Goal: Information Seeking & Learning: Learn about a topic

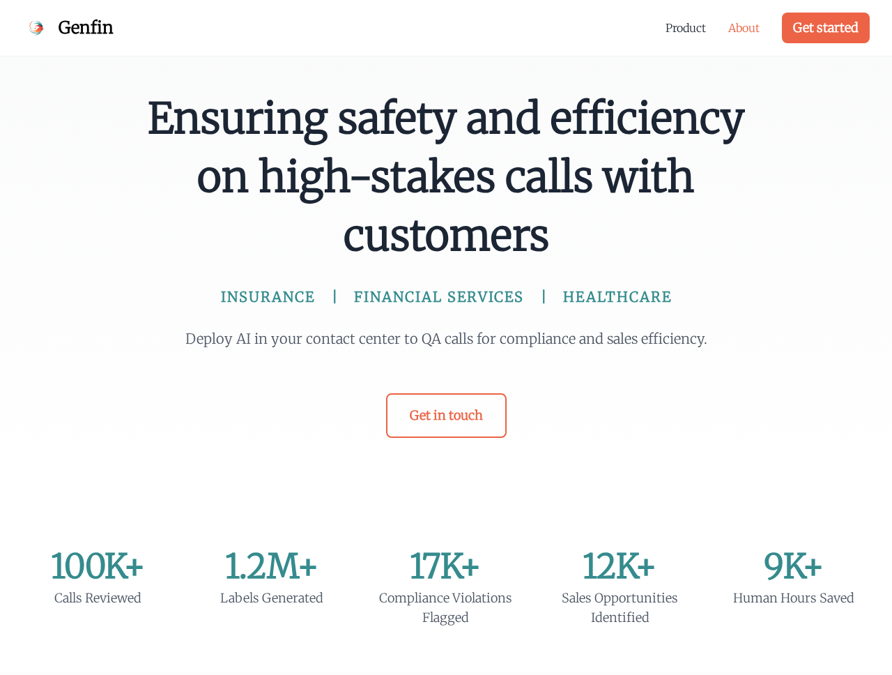
click at [740, 21] on link "About" at bounding box center [744, 28] width 31 height 17
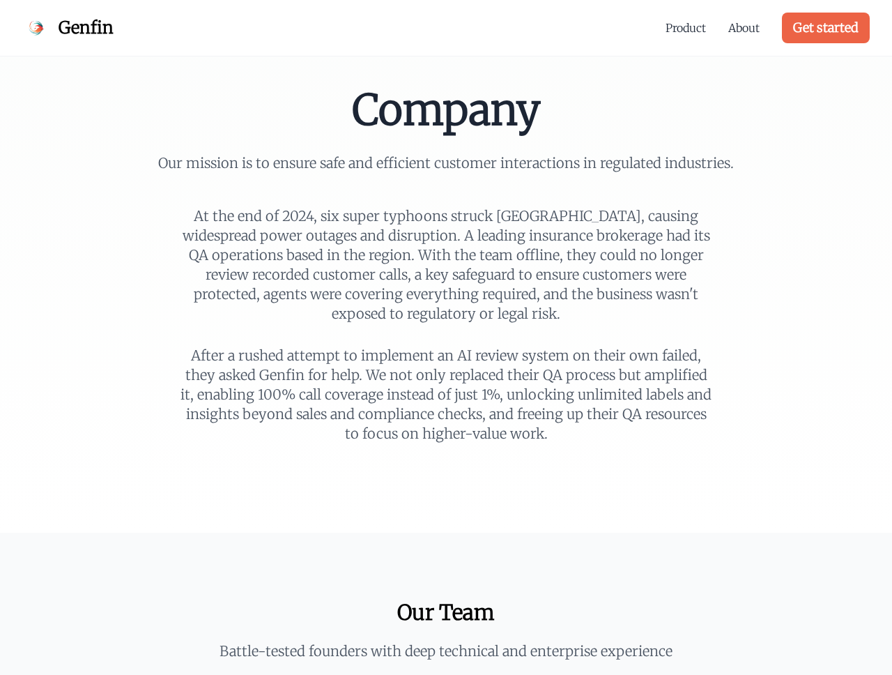
click at [253, 229] on p "At the end of 2024, six super typhoons struck [GEOGRAPHIC_DATA], causing widesp…" at bounding box center [445, 264] width 535 height 117
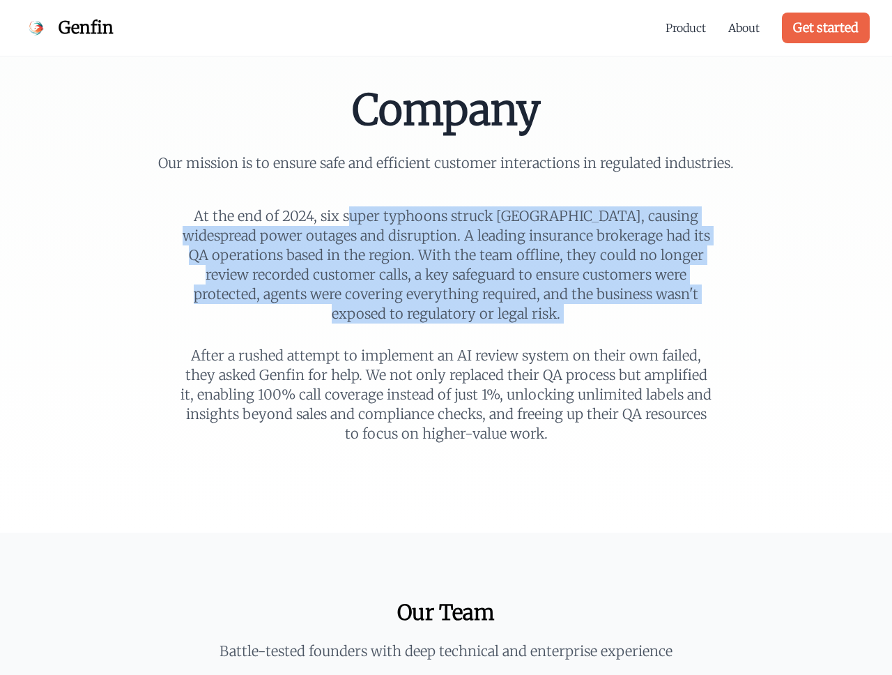
click at [364, 242] on p "At the end of 2024, six super typhoons struck [GEOGRAPHIC_DATA], causing widesp…" at bounding box center [445, 264] width 535 height 117
